Goal: Learn about a topic

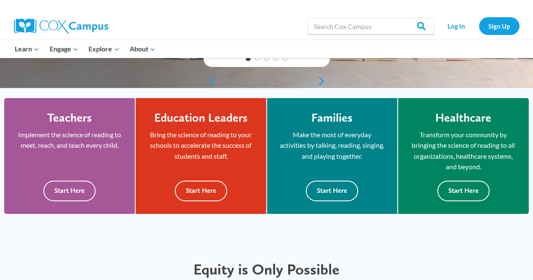
scroll to position [203, 0]
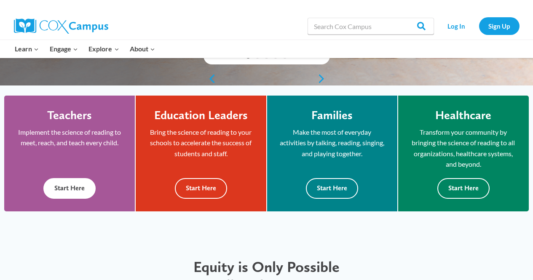
click at [85, 184] on button "Start Here" at bounding box center [69, 188] width 52 height 21
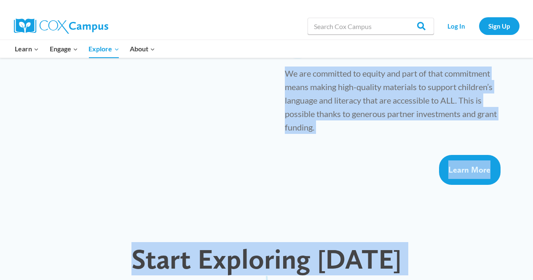
scroll to position [743, 0]
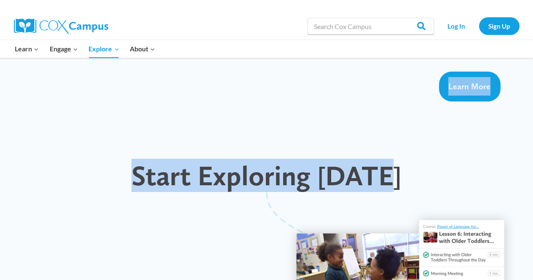
drag, startPoint x: 268, startPoint y: 79, endPoint x: 452, endPoint y: 144, distance: 195.5
copy div "So Many Reasons to Join Cox Campus! Science-Backed, Proven Strategies Our cours…"
